Goal: Navigation & Orientation: Go to known website

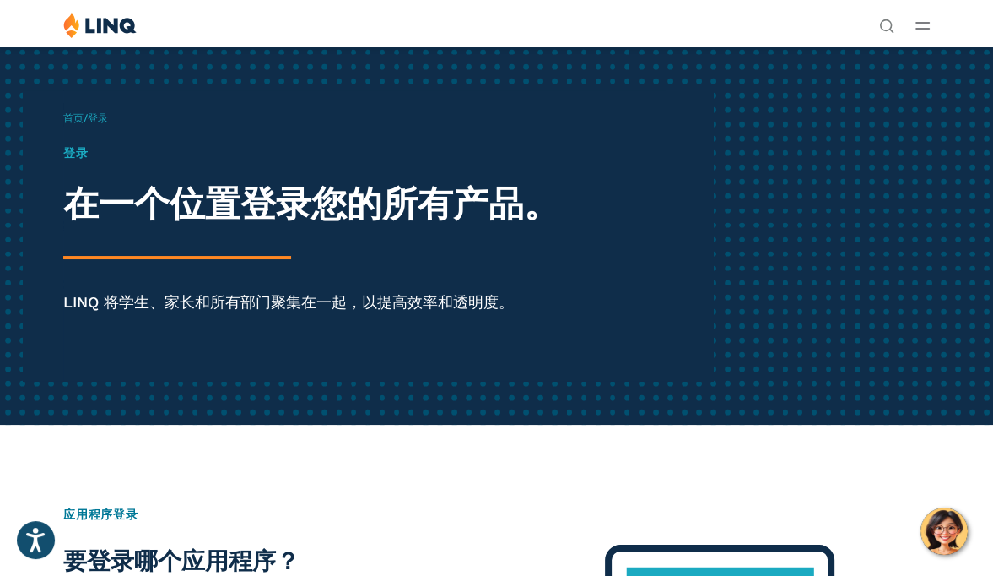
click at [667, 20] on button "打开主菜单" at bounding box center [923, 25] width 14 height 19
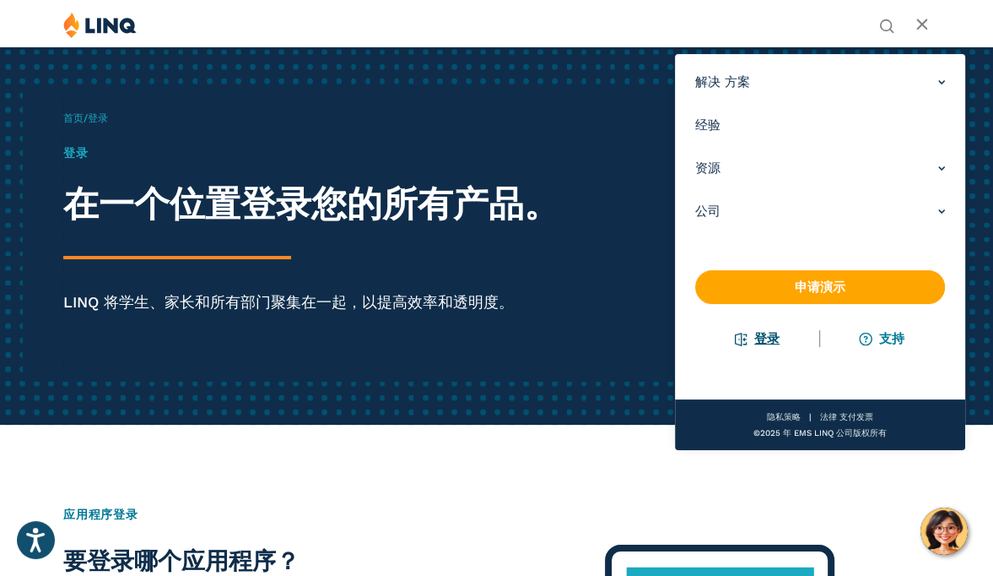
click at [667, 339] on link "登录" at bounding box center [758, 338] width 44 height 15
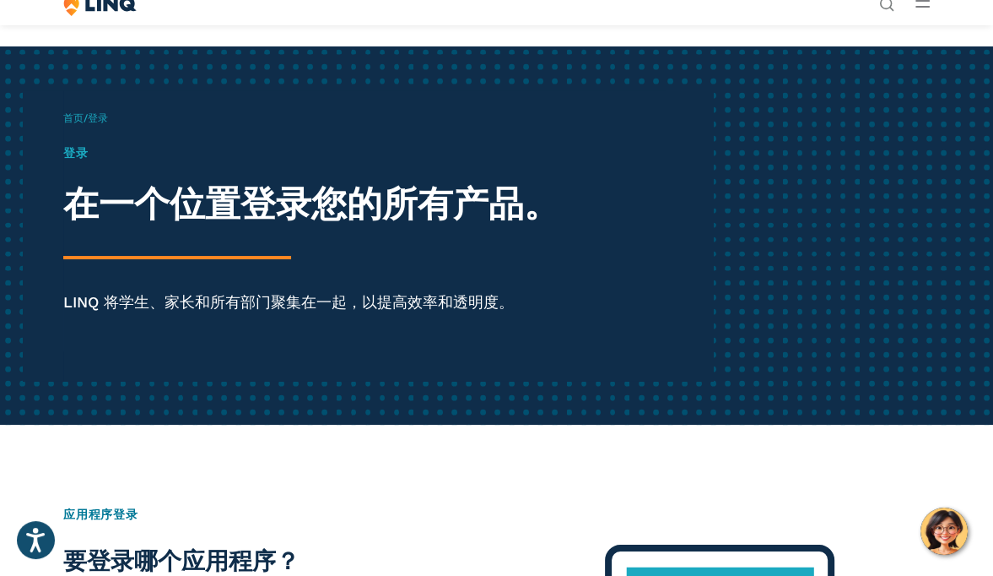
scroll to position [258, 0]
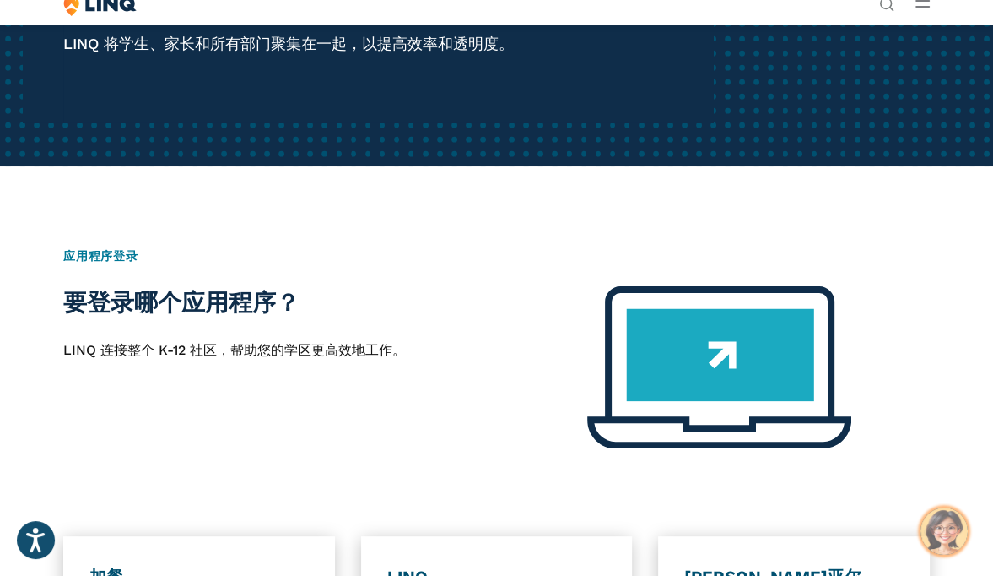
click at [945, 529] on img "您好，有问题吗？我们来聊聊。" at bounding box center [944, 530] width 47 height 47
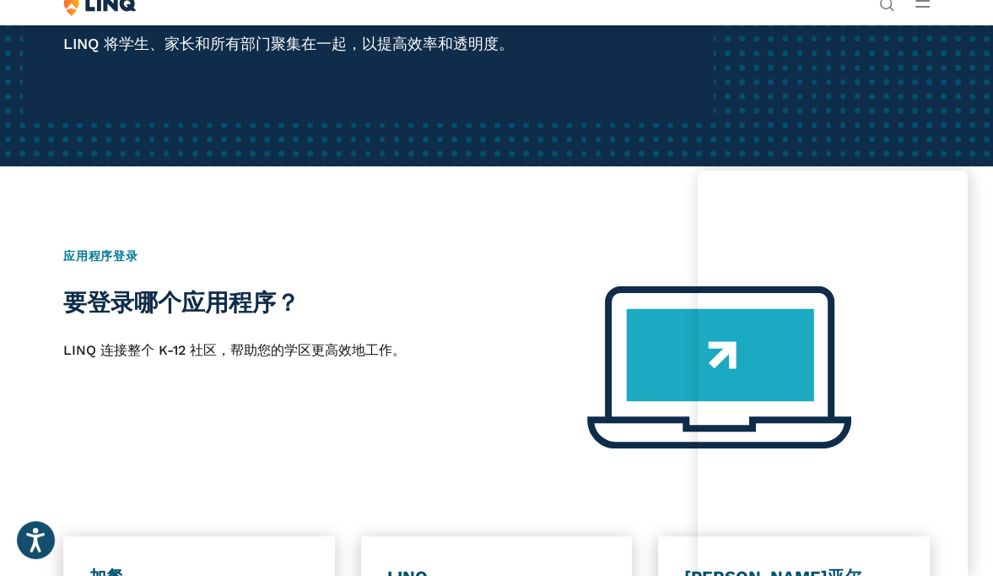
scroll to position [555, 0]
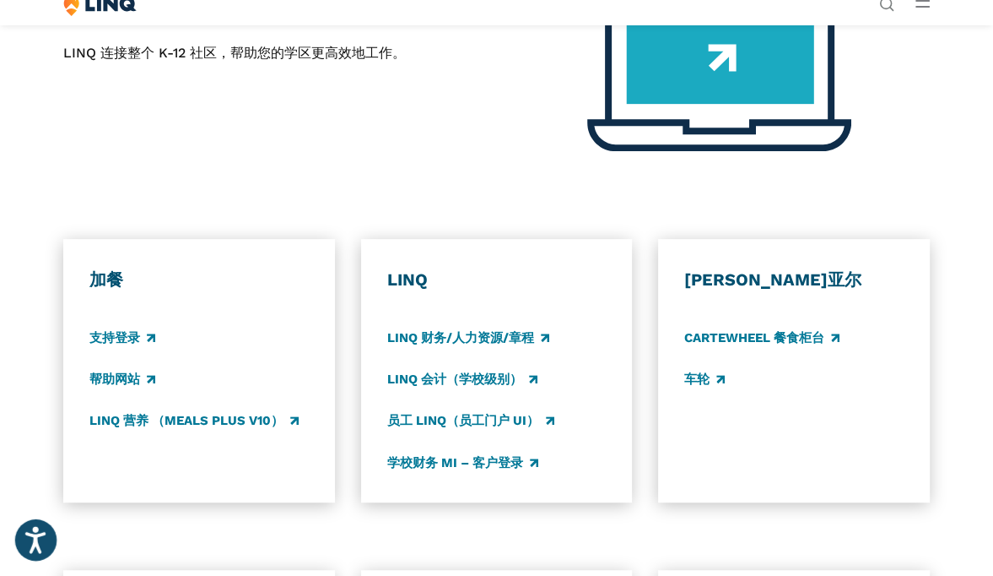
click at [42, 542] on icon "打開輔助功能選項，聲明和幫助" at bounding box center [35, 539] width 20 height 27
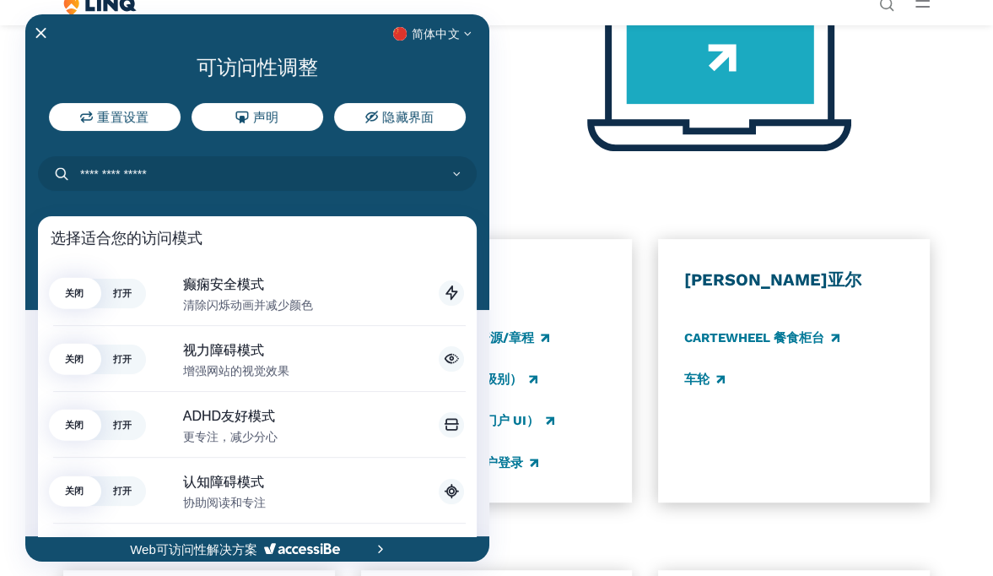
click at [519, 160] on div at bounding box center [496, 288] width 993 height 576
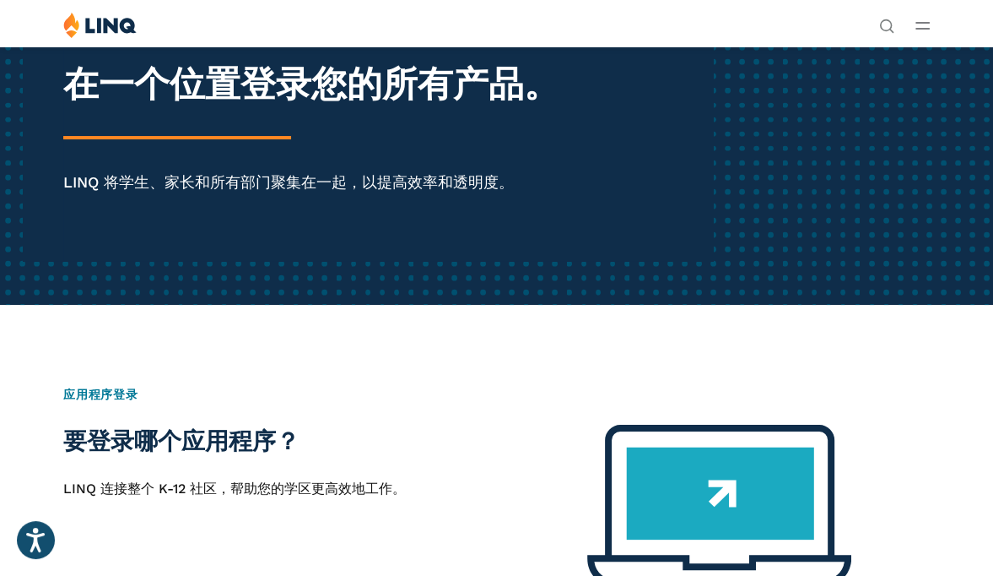
scroll to position [0, 0]
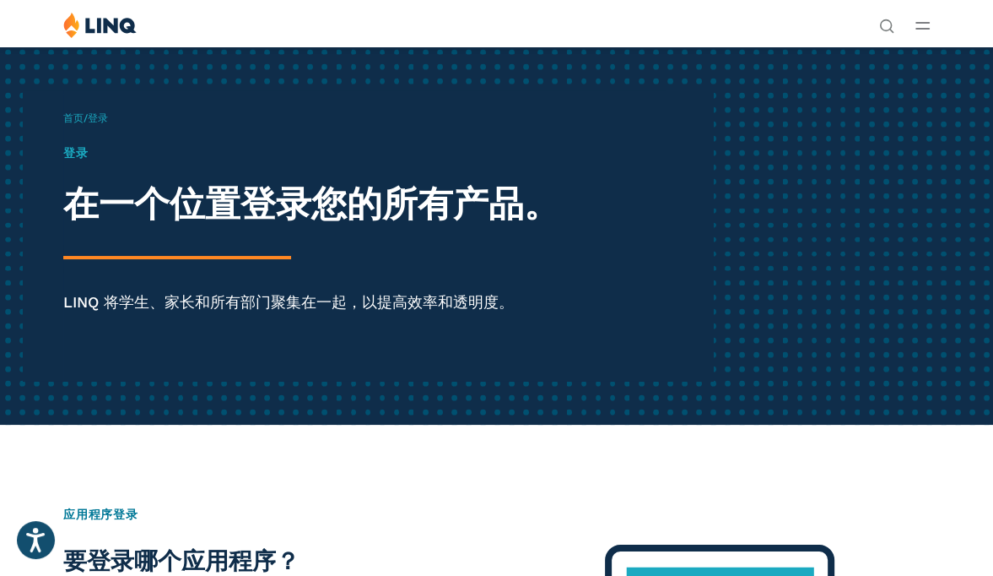
click at [75, 159] on font "登录" at bounding box center [75, 153] width 24 height 14
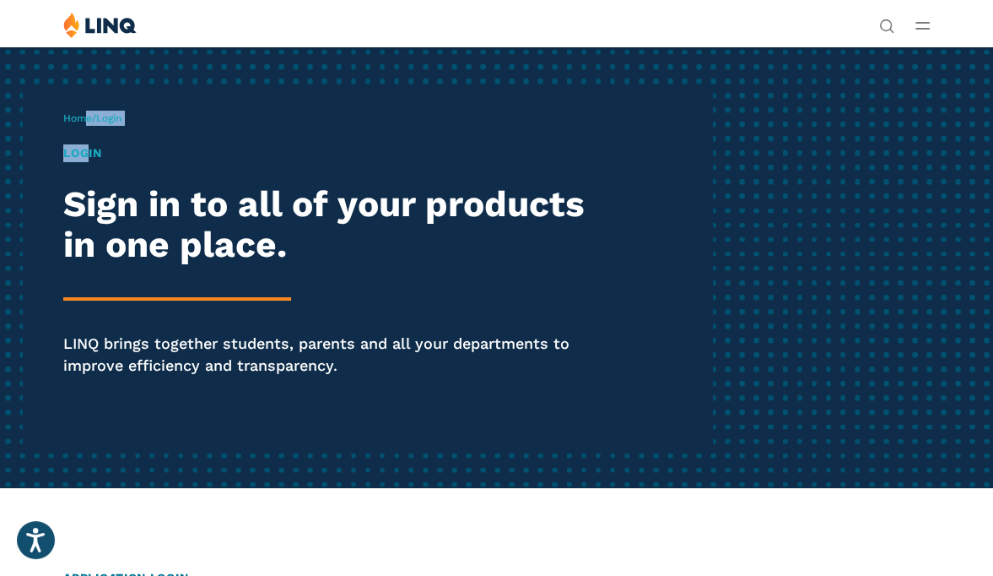
drag, startPoint x: 91, startPoint y: 150, endPoint x: 83, endPoint y: 125, distance: 26.7
click at [83, 125] on div "Home / Login Login Sign in to all of your products in one place. LINQ brings to…" at bounding box center [388, 267] width 650 height 354
click at [80, 123] on link "Home" at bounding box center [77, 118] width 29 height 12
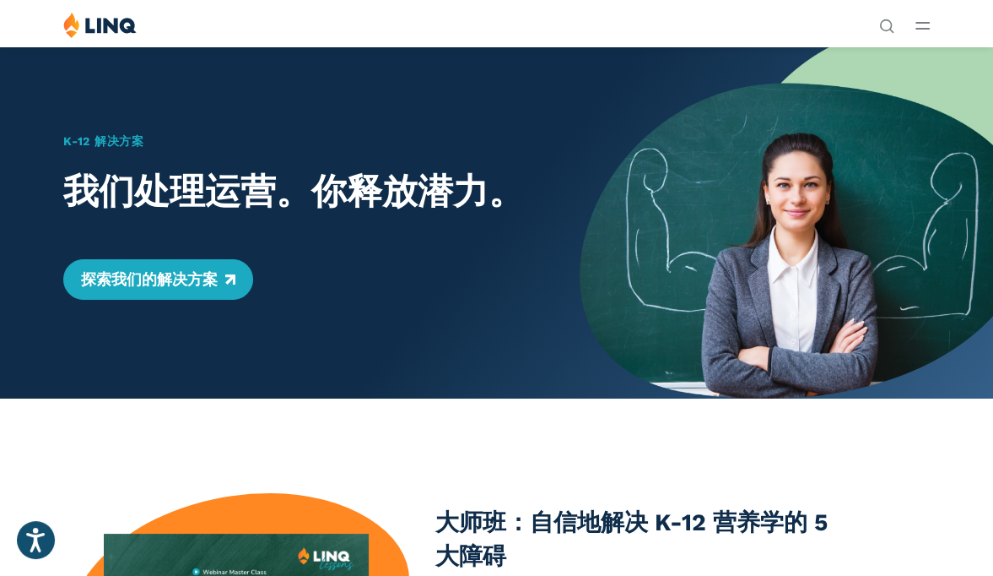
click at [924, 24] on icon "打开主菜单" at bounding box center [923, 26] width 14 height 8
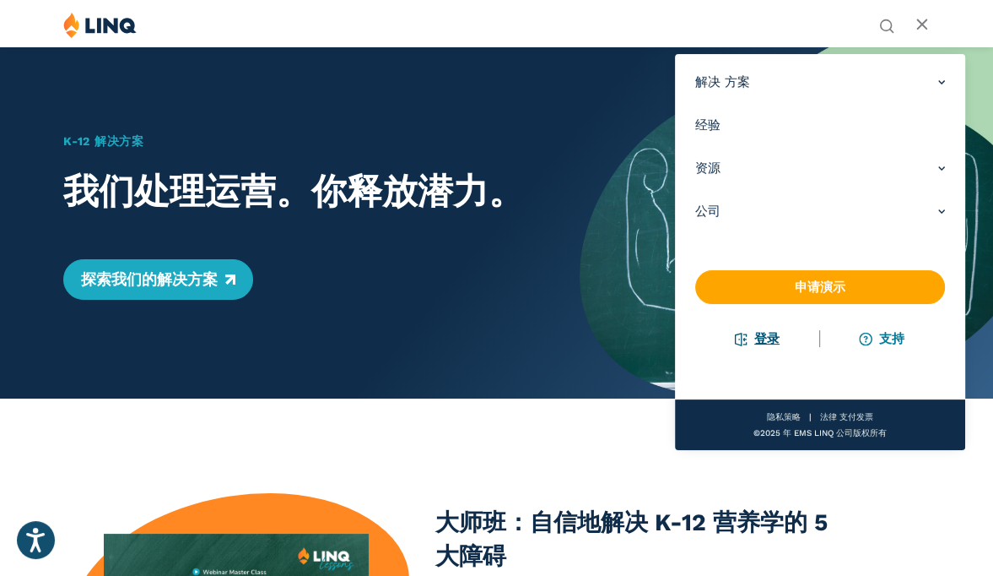
click at [763, 338] on link "登录" at bounding box center [758, 338] width 44 height 15
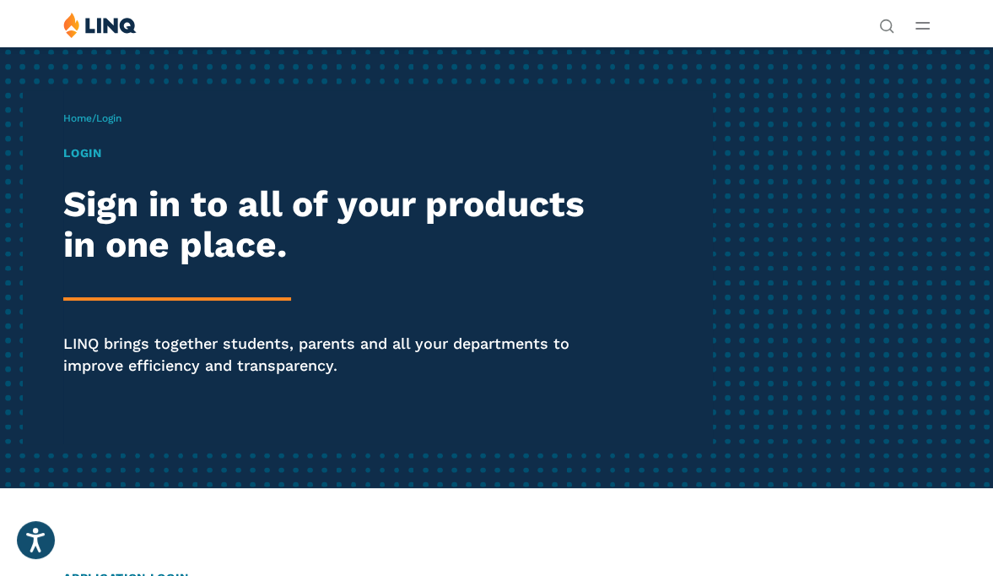
click at [926, 23] on line "Open Main Menu" at bounding box center [923, 23] width 13 height 0
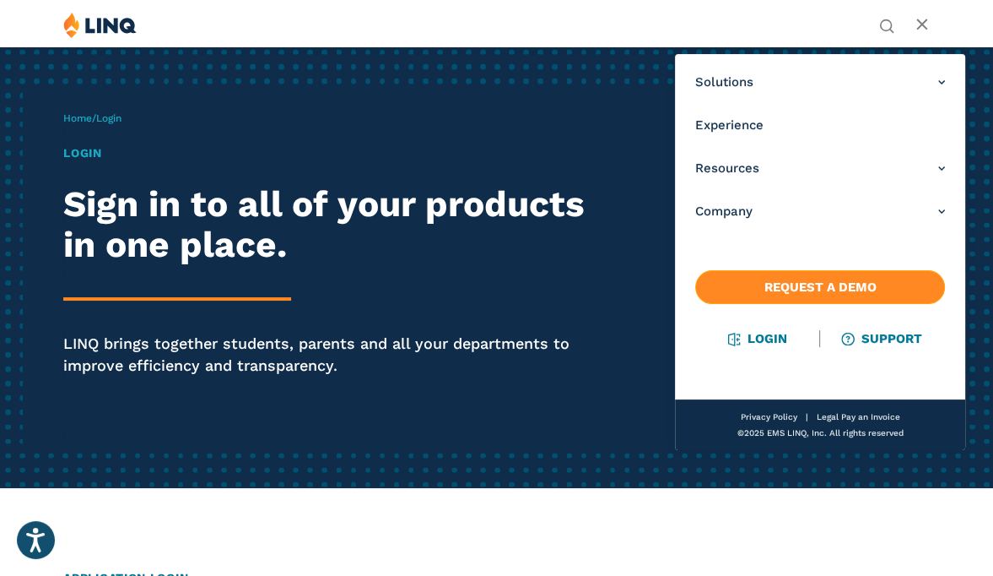
click at [800, 279] on link "Request a Demo" at bounding box center [821, 287] width 250 height 34
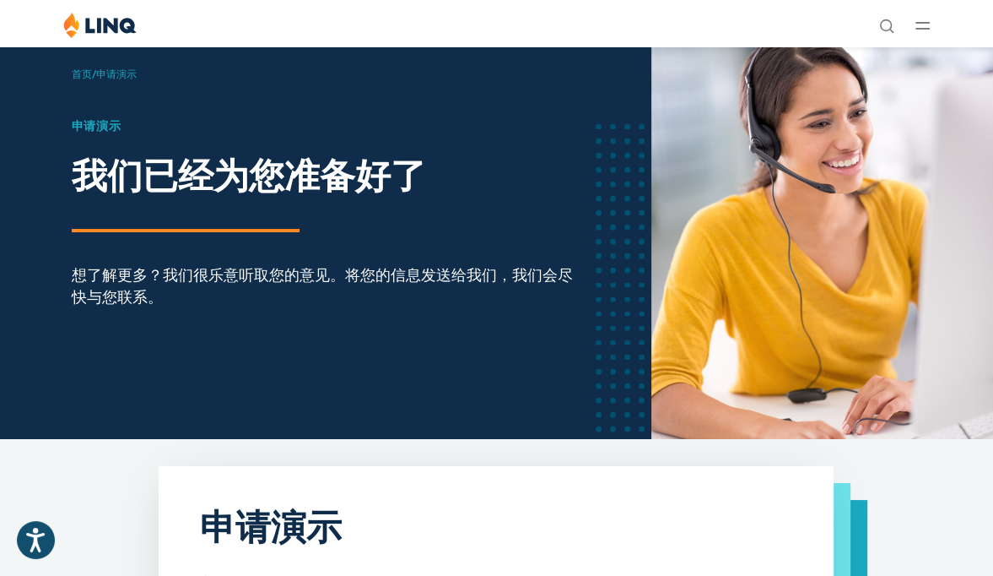
click at [914, 31] on div "解决 方案 营养 概述 新增功能 学校营养套房 学校营养 国家营养 州 S-EBT 计划 付款 概述 教育资源规划 （ERP） 概述 财务与会计 人力资源和薪…" at bounding box center [496, 28] width 993 height 32
click at [927, 24] on icon "打开主菜单" at bounding box center [923, 26] width 14 height 8
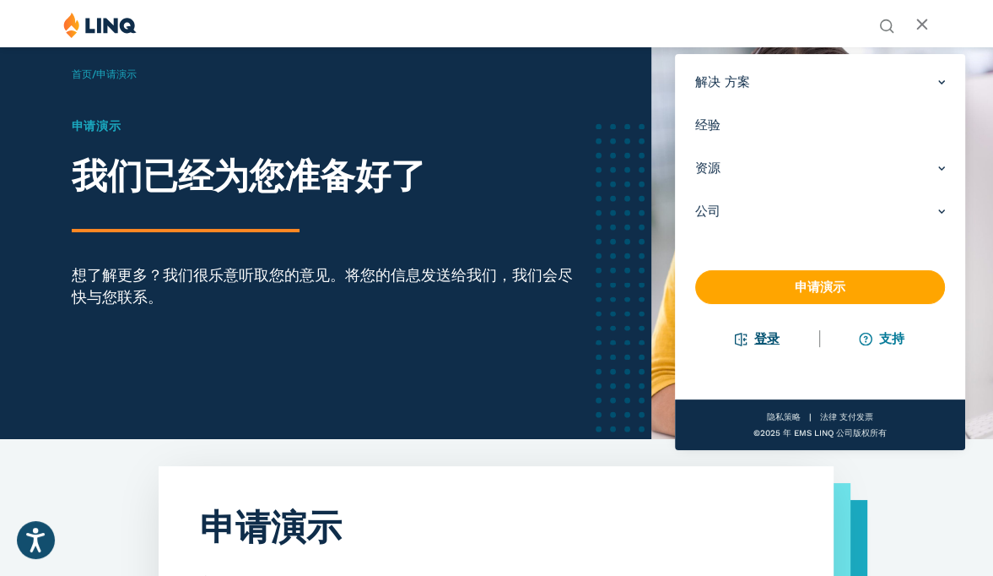
click at [760, 339] on link "登录" at bounding box center [758, 338] width 44 height 15
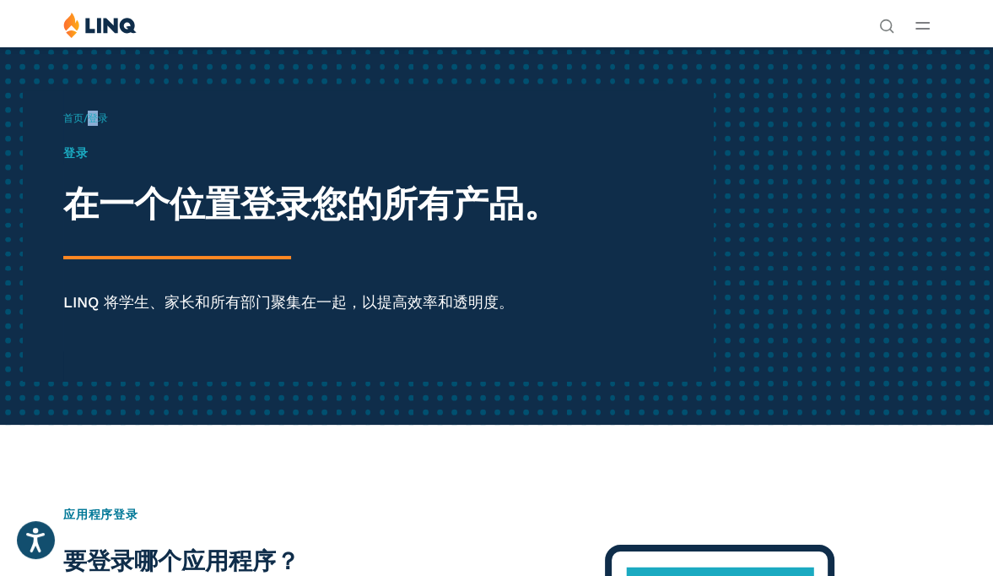
drag, startPoint x: 104, startPoint y: 113, endPoint x: 88, endPoint y: 116, distance: 16.2
click at [88, 116] on span "首页 / 登录" at bounding box center [85, 118] width 45 height 12
click at [78, 117] on link "首页" at bounding box center [73, 118] width 20 height 12
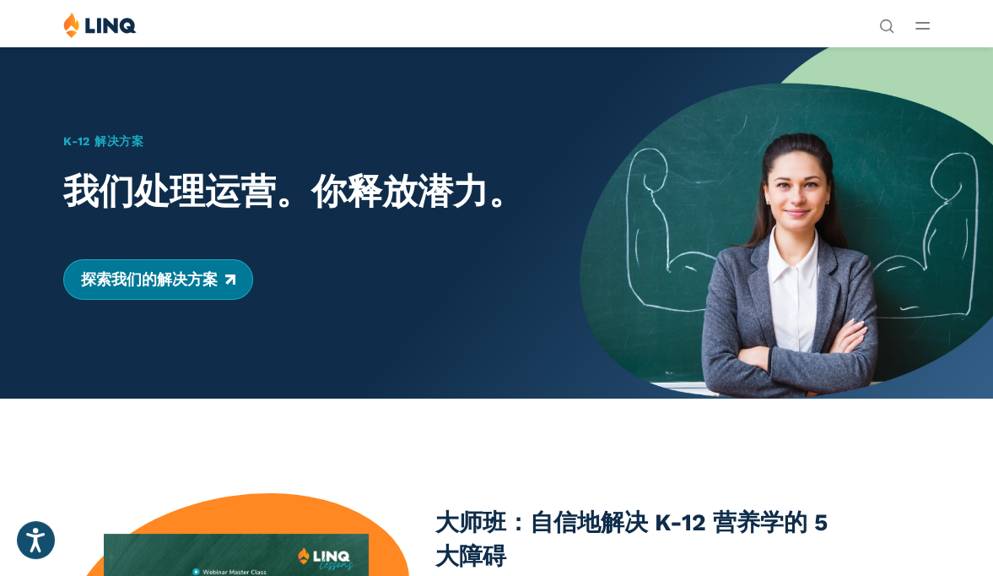
click at [184, 281] on link "探索我们的解决方案" at bounding box center [157, 279] width 189 height 41
